Goal: Navigation & Orientation: Find specific page/section

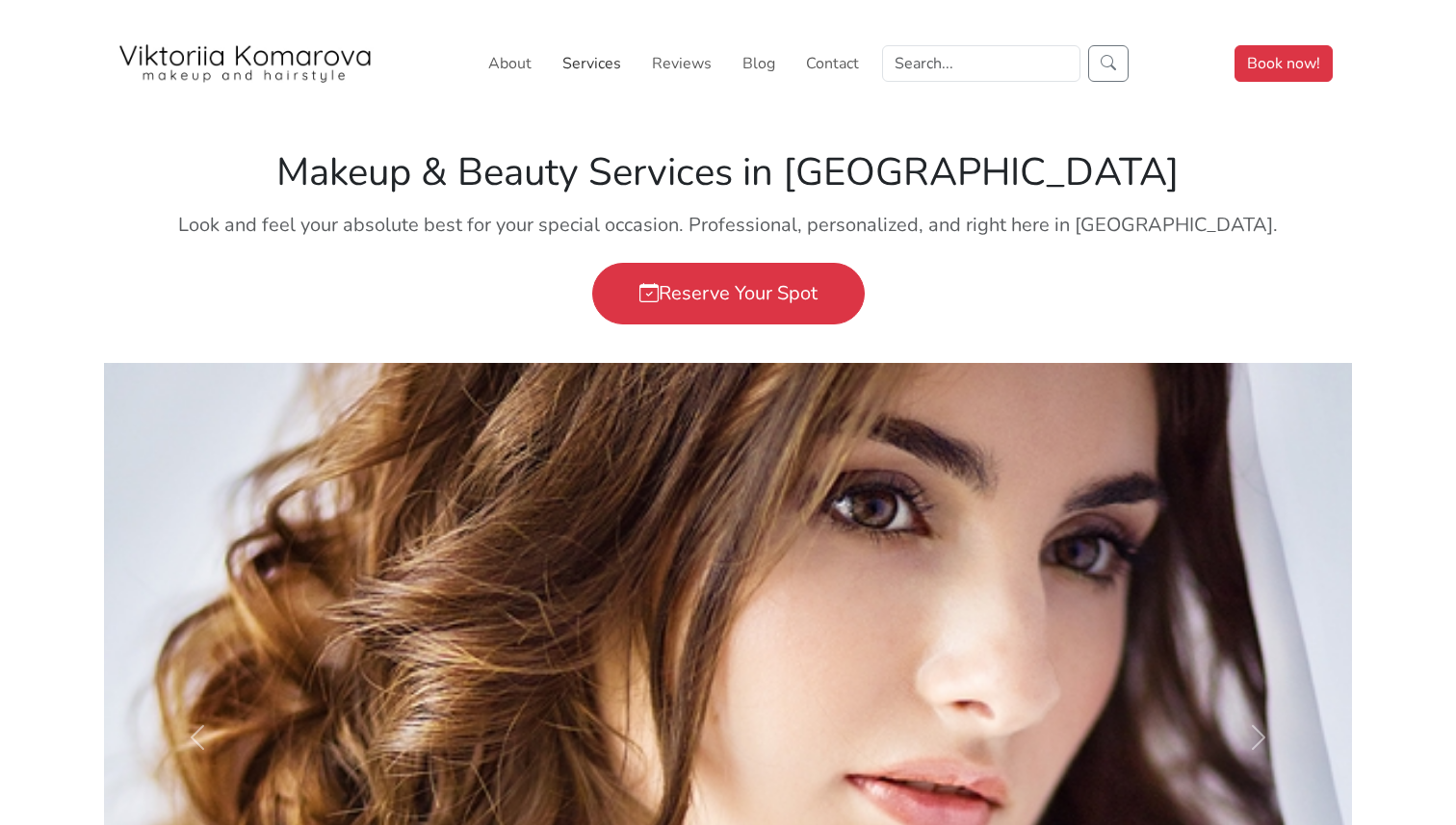
click at [585, 57] on link "Services" at bounding box center [591, 64] width 74 height 39
